Goal: Complete application form: Complete application form

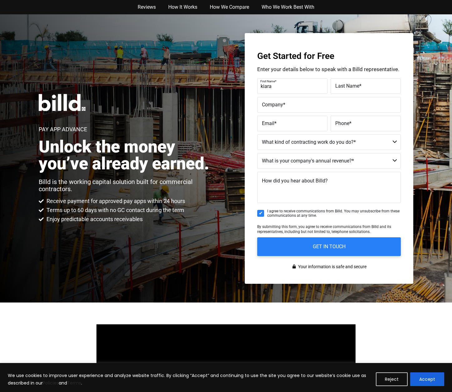
type input "kiara"
type input "nuno"
type input "d"
type input "smartports llc"
click at [254, 94] on div "Get Started for Free Enter your details below to speak with a Billd representat…" at bounding box center [329, 158] width 169 height 251
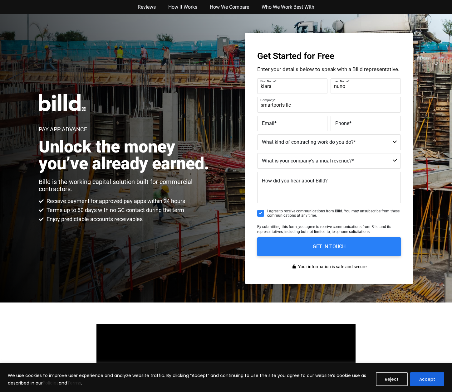
click at [267, 123] on span "Email" at bounding box center [268, 123] width 12 height 6
click at [267, 123] on input "Email *" at bounding box center [292, 124] width 70 height 16
click at [310, 129] on input "[EMAIL_ADDRESS][DOMAIN_NAME]" at bounding box center [292, 124] width 70 height 16
type input "[EMAIL_ADDRESS][DOMAIN_NAME]"
type input "[PHONE_NUMBER]"
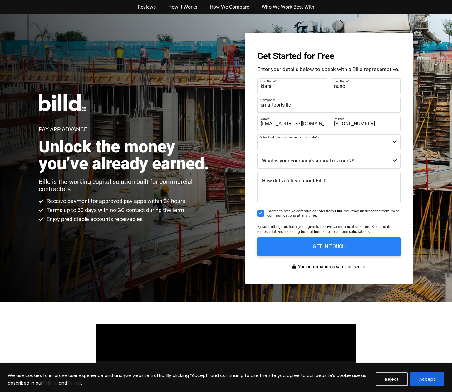
select select "Commercial"
select select "$8M - $25M"
click at [332, 192] on textarea "How did you hear about Billd?" at bounding box center [329, 187] width 144 height 31
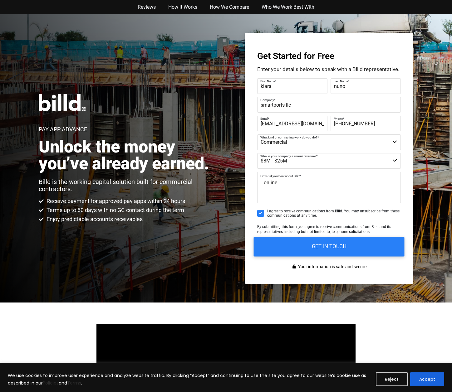
type textarea "online"
click at [351, 248] on input "GET IN TOUCH" at bounding box center [329, 247] width 151 height 20
